Goal: Transaction & Acquisition: Purchase product/service

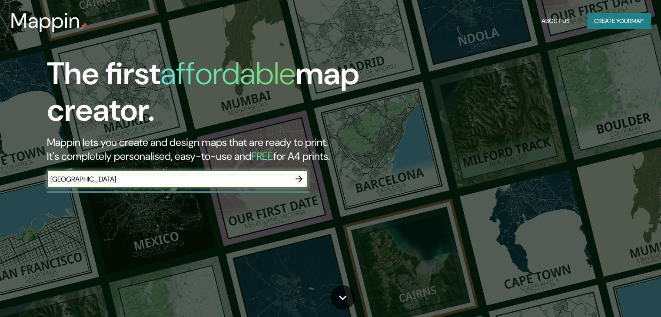
type input "[GEOGRAPHIC_DATA]"
click at [201, 181] on input "[GEOGRAPHIC_DATA]" at bounding box center [168, 179] width 243 height 10
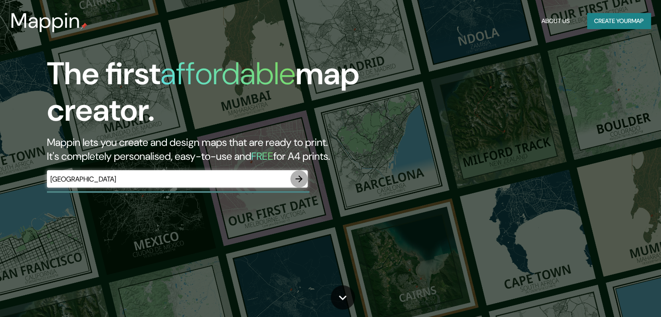
click at [299, 180] on icon "button" at bounding box center [299, 179] width 10 height 10
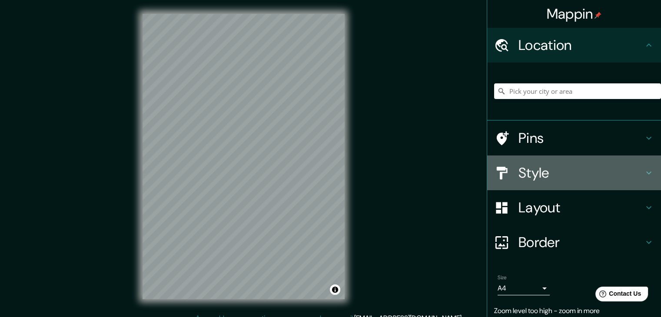
click at [527, 183] on div "Style" at bounding box center [574, 172] width 174 height 35
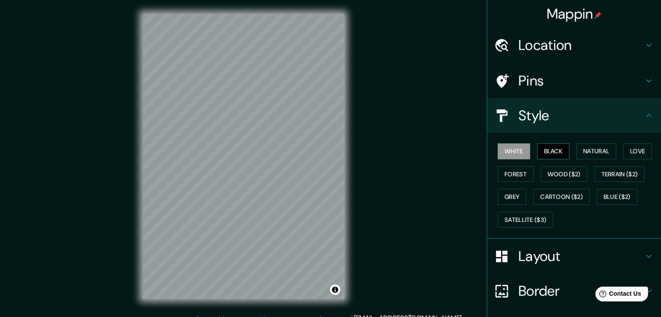
click at [544, 152] on button "Black" at bounding box center [553, 151] width 33 height 16
click at [513, 152] on button "White" at bounding box center [513, 151] width 33 height 16
click at [523, 255] on h4 "Layout" at bounding box center [580, 256] width 125 height 17
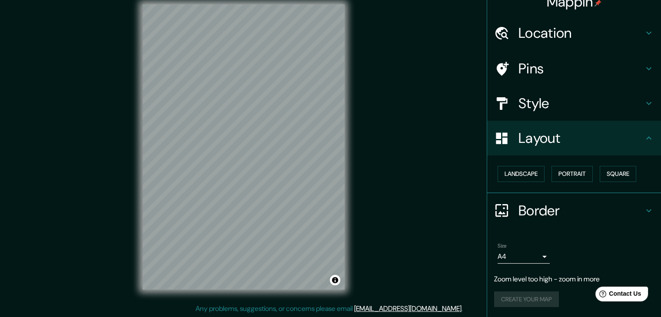
scroll to position [10, 0]
click at [539, 255] on body "Mappin Location Pins Style Layout Landscape Portrait Square Border Choose a bor…" at bounding box center [330, 148] width 661 height 317
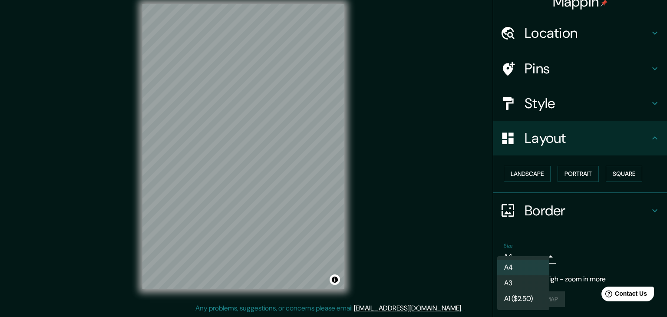
click at [539, 255] on div at bounding box center [333, 158] width 667 height 317
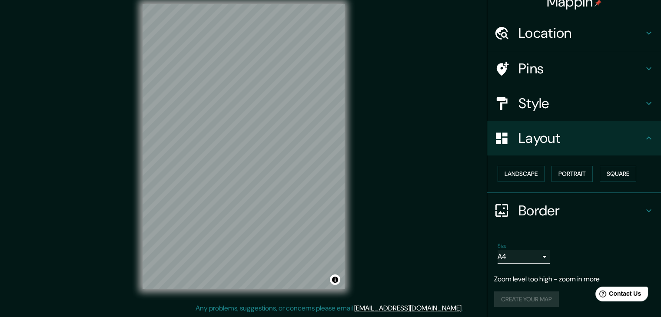
scroll to position [0, 0]
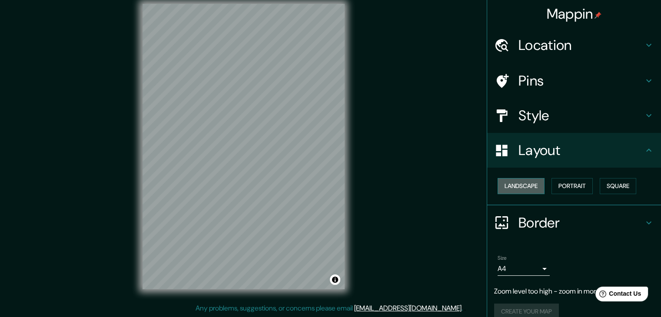
click at [507, 185] on button "Landscape" at bounding box center [520, 186] width 47 height 16
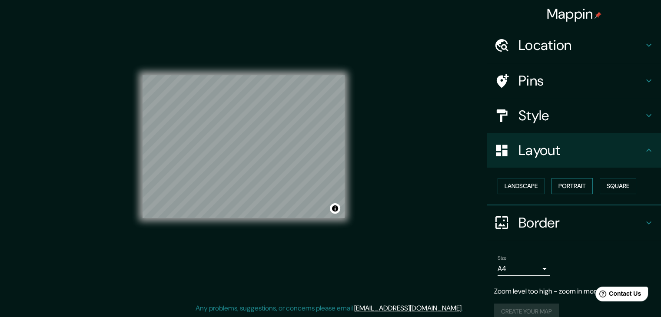
click at [581, 188] on button "Portrait" at bounding box center [571, 186] width 41 height 16
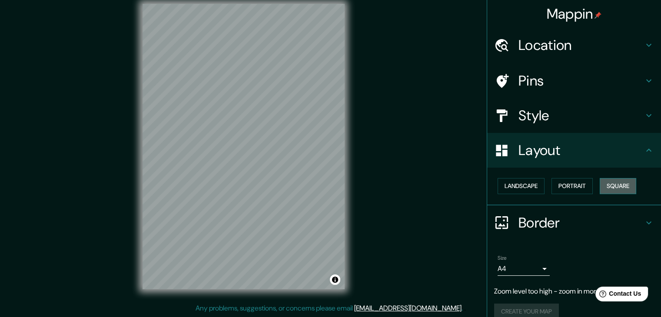
click at [607, 188] on button "Square" at bounding box center [617, 186] width 36 height 16
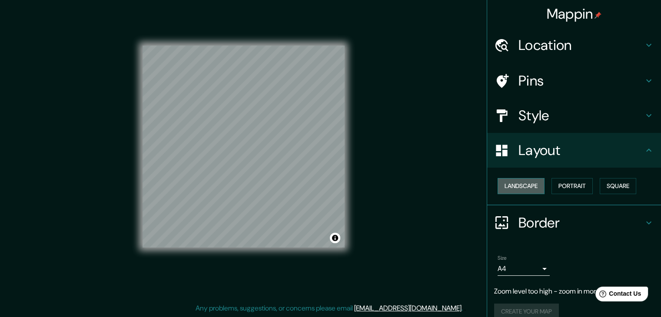
click at [520, 182] on button "Landscape" at bounding box center [520, 186] width 47 height 16
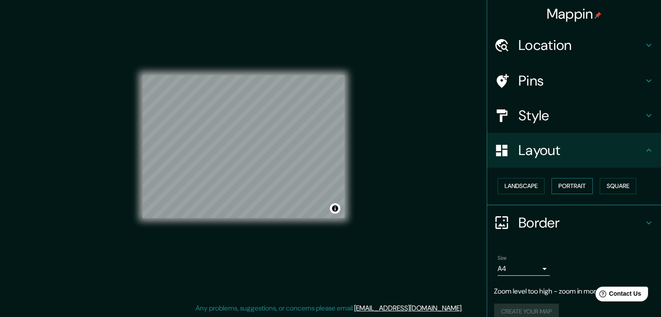
click at [568, 185] on button "Portrait" at bounding box center [571, 186] width 41 height 16
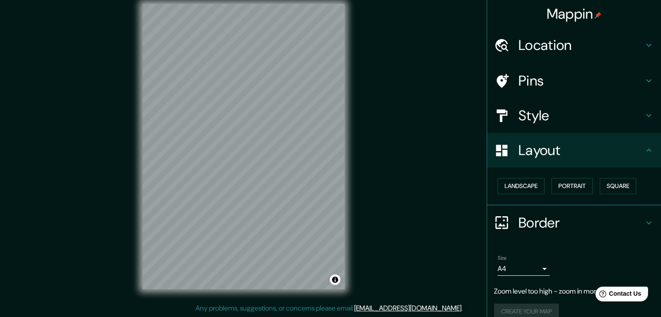
click at [533, 117] on h4 "Style" at bounding box center [580, 115] width 125 height 17
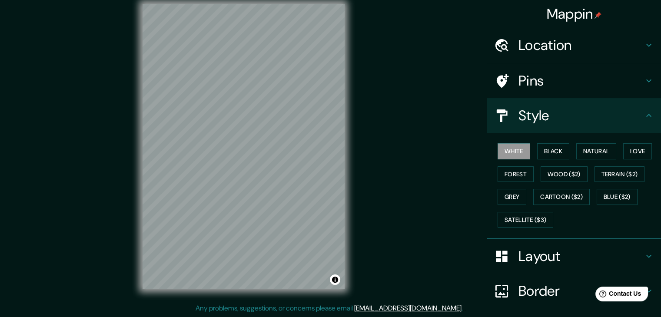
click at [553, 43] on h4 "Location" at bounding box center [580, 44] width 125 height 17
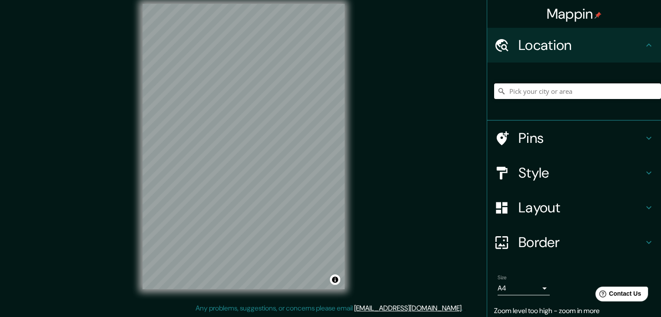
click at [560, 91] on input "Pick your city or area" at bounding box center [577, 91] width 167 height 16
type input "c"
click at [546, 91] on input "[GEOGRAPHIC_DATA]" at bounding box center [577, 91] width 167 height 16
type input "[GEOGRAPHIC_DATA]"
click at [441, 127] on div "Mappin Location [GEOGRAPHIC_DATA] [GEOGRAPHIC_DATA] [GEOGRAPHIC_DATA] [GEOGRAPH…" at bounding box center [330, 153] width 661 height 327
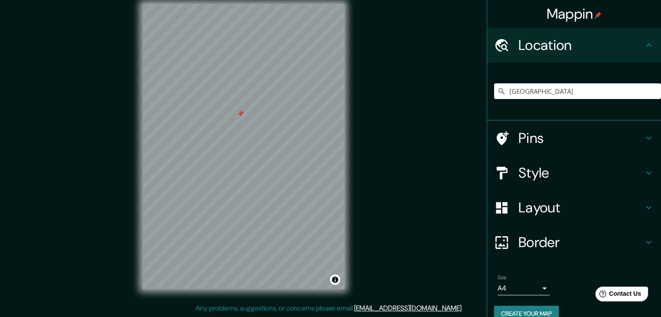
click at [518, 169] on h4 "Style" at bounding box center [580, 172] width 125 height 17
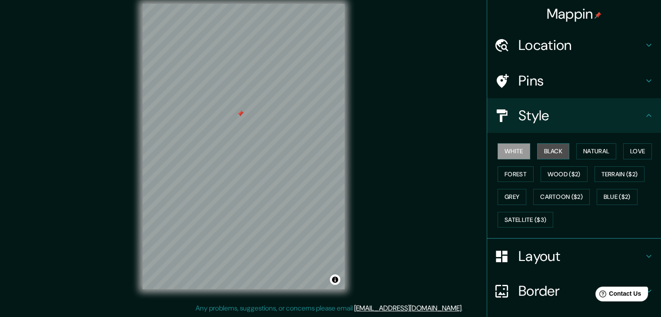
click at [552, 150] on button "Black" at bounding box center [553, 151] width 33 height 16
click at [245, 138] on div at bounding box center [246, 134] width 7 height 7
click at [646, 81] on icon at bounding box center [648, 81] width 10 height 10
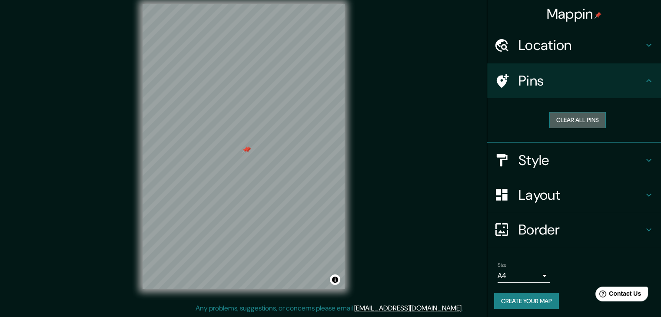
click at [578, 118] on button "Clear all pins" at bounding box center [577, 120] width 56 height 16
click at [563, 153] on h4 "Style" at bounding box center [580, 160] width 125 height 17
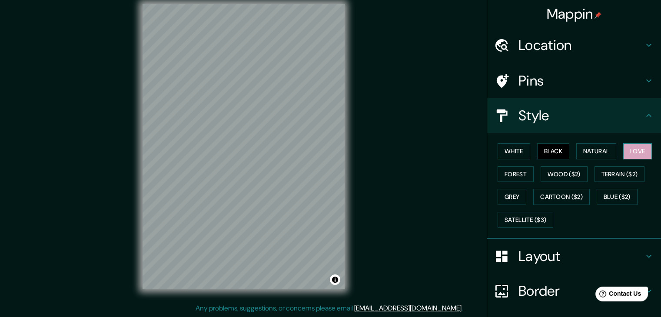
click at [635, 151] on button "Love" at bounding box center [637, 151] width 29 height 16
click at [509, 172] on button "Forest" at bounding box center [515, 174] width 36 height 16
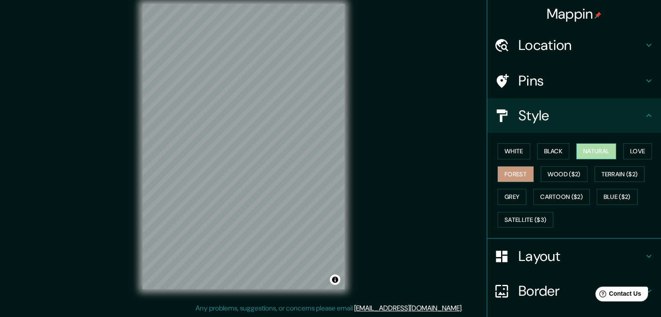
click at [578, 150] on button "Natural" at bounding box center [596, 151] width 40 height 16
click at [550, 152] on button "Black" at bounding box center [553, 151] width 33 height 16
click at [148, 308] on div "Mappin Location [GEOGRAPHIC_DATA] [GEOGRAPHIC_DATA] [GEOGRAPHIC_DATA] [GEOGRAPH…" at bounding box center [330, 153] width 661 height 327
click at [360, 162] on div "Mappin Location [GEOGRAPHIC_DATA] [GEOGRAPHIC_DATA] [GEOGRAPHIC_DATA] [GEOGRAPH…" at bounding box center [330, 153] width 661 height 327
click at [403, 126] on div "Mappin Location [GEOGRAPHIC_DATA] [GEOGRAPHIC_DATA] [GEOGRAPHIC_DATA] [GEOGRAPH…" at bounding box center [330, 153] width 661 height 327
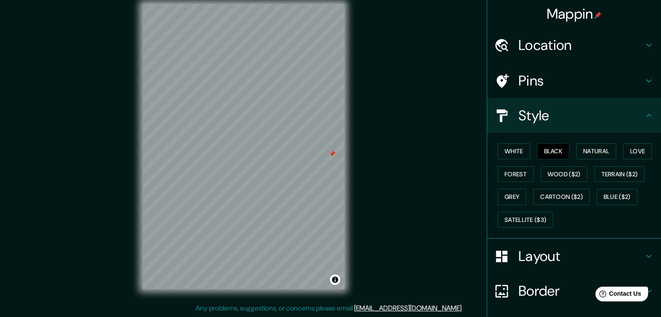
click at [377, 160] on div "Mappin Location [GEOGRAPHIC_DATA] [GEOGRAPHIC_DATA] [GEOGRAPHIC_DATA] [GEOGRAPH…" at bounding box center [330, 153] width 661 height 327
click at [410, 215] on div "Mappin Location [GEOGRAPHIC_DATA] [GEOGRAPHIC_DATA] [GEOGRAPHIC_DATA] [GEOGRAPH…" at bounding box center [330, 153] width 661 height 327
click at [110, 221] on div "Mappin Location [GEOGRAPHIC_DATA] [GEOGRAPHIC_DATA] [GEOGRAPHIC_DATA] [GEOGRAPH…" at bounding box center [330, 153] width 661 height 327
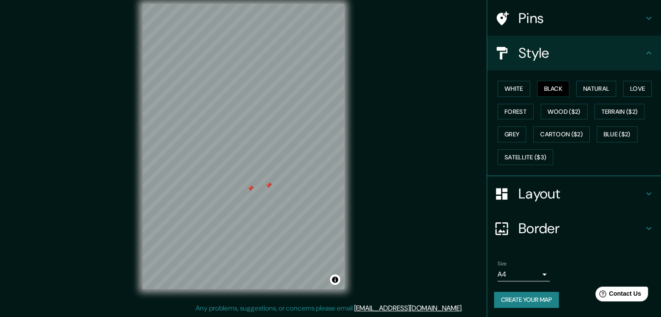
click at [559, 196] on h4 "Layout" at bounding box center [580, 193] width 125 height 17
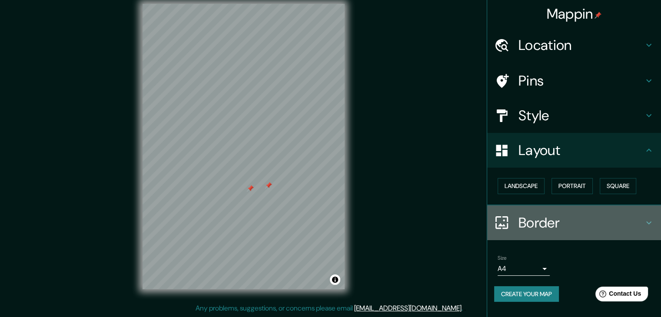
click at [564, 221] on h4 "Border" at bounding box center [580, 222] width 125 height 17
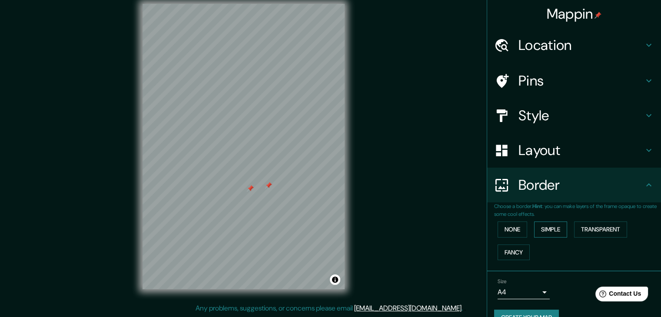
click at [549, 230] on button "Simple" at bounding box center [550, 229] width 33 height 16
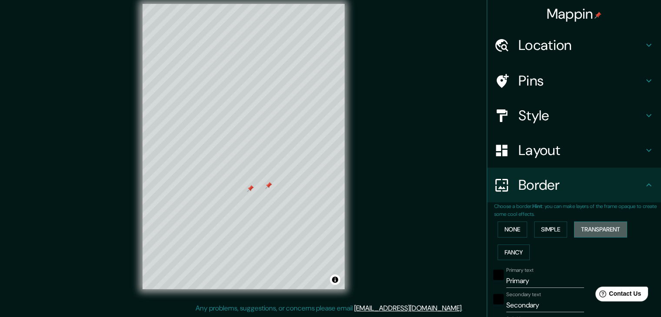
click at [579, 228] on button "Transparent" at bounding box center [600, 229] width 53 height 16
click at [510, 249] on button "Fancy" at bounding box center [513, 253] width 32 height 16
click at [511, 231] on button "None" at bounding box center [512, 229] width 30 height 16
